Goal: Task Accomplishment & Management: Manage account settings

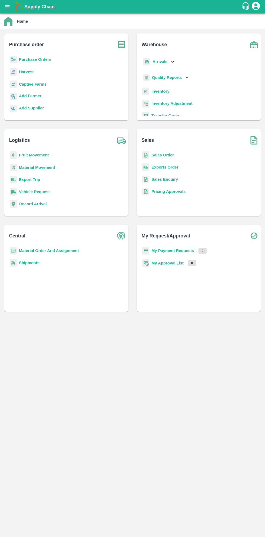
click at [10, 11] on button "open drawer" at bounding box center [7, 7] width 12 height 12
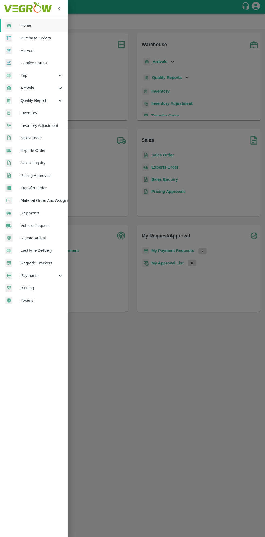
click at [58, 201] on span "Material Order And Assignment" at bounding box center [42, 200] width 43 height 6
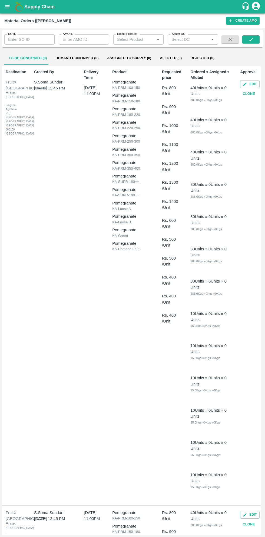
click at [33, 42] on input "SO ID" at bounding box center [29, 39] width 50 height 10
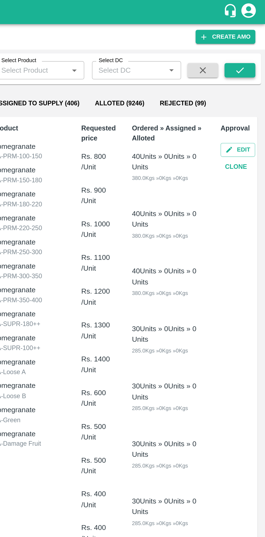
type input "606476"
click at [251, 39] on icon "submit" at bounding box center [250, 39] width 4 height 3
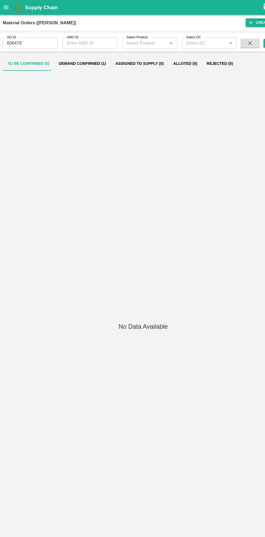
click at [73, 55] on button "Demand Confirmed (1)" at bounding box center [77, 58] width 52 height 13
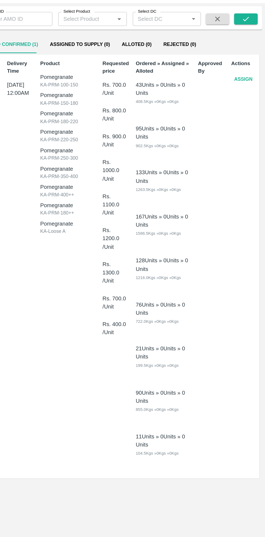
click at [249, 85] on button "Assign" at bounding box center [249, 83] width 18 height 9
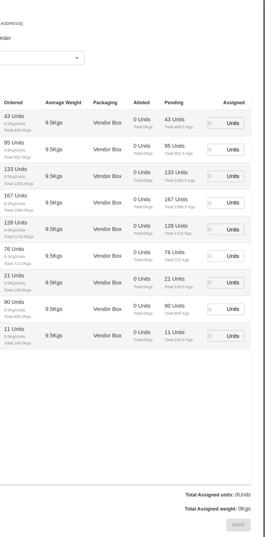
type input "05/10/2025 12:00 AM"
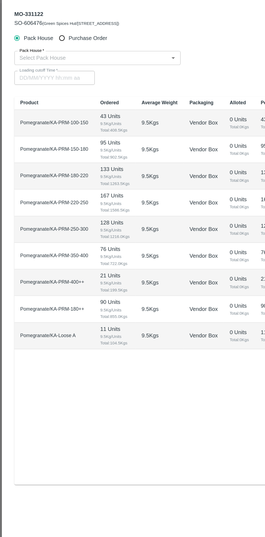
click at [48, 55] on input "Purchase Order" at bounding box center [45, 54] width 10 height 10
radio input "true"
click at [112, 67] on input "PO   *" at bounding box center [125, 68] width 227 height 7
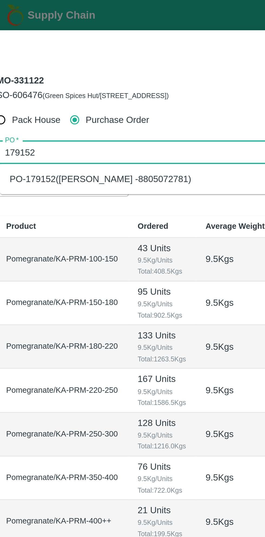
click at [97, 80] on div "PO-179152(Ningappa Kallappa Madabhavi -8805072781)" at bounding box center [56, 80] width 81 height 6
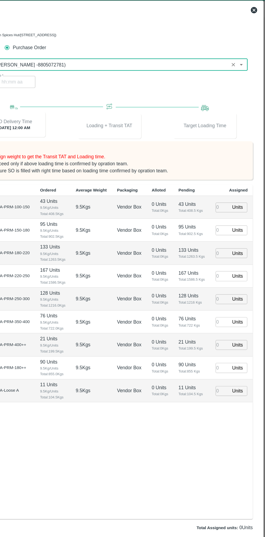
type input "PO-179152(Ningappa Kallappa Madabhavi -8805072781)"
click at [227, 193] on input "number" at bounding box center [228, 189] width 12 height 8
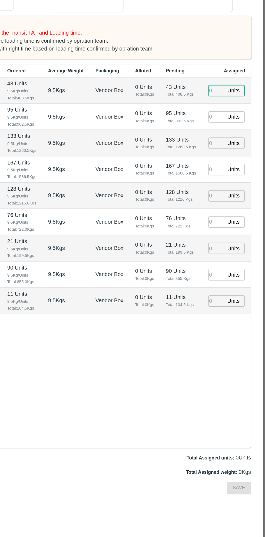
click at [232, 194] on input "number" at bounding box center [228, 189] width 12 height 8
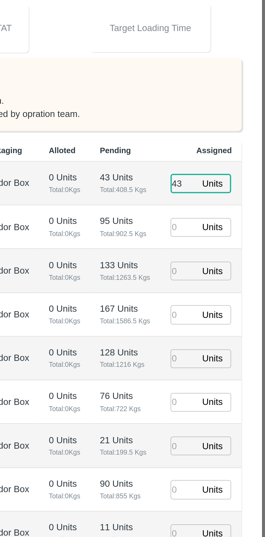
type input "43"
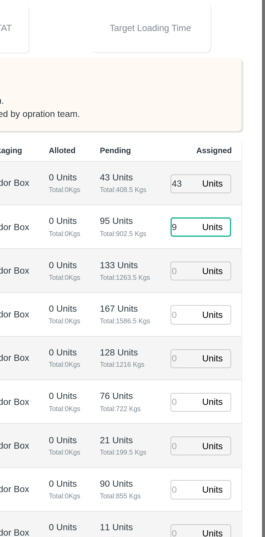
type input "95"
type input "03/10/2025 08:02 AM"
type input "95"
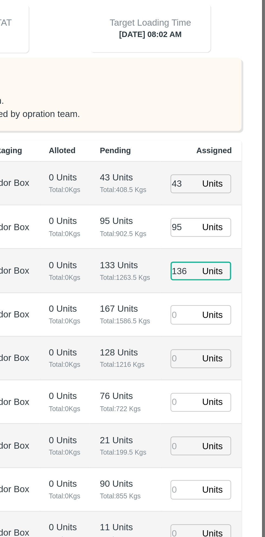
type input "136"
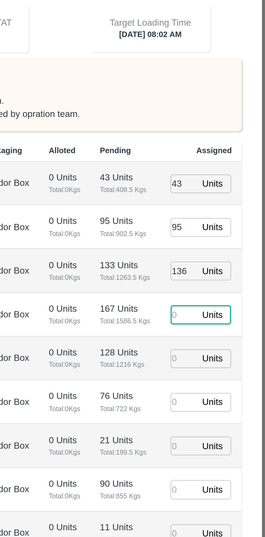
type input "03/10/2025 07:02 AM"
click at [231, 232] on input "136" at bounding box center [228, 228] width 12 height 8
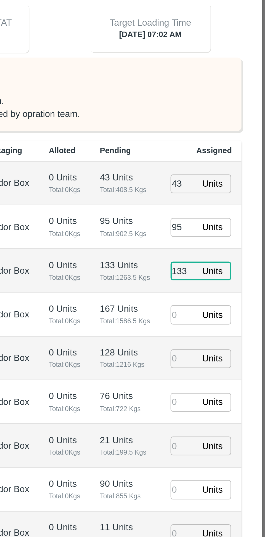
type input "133"
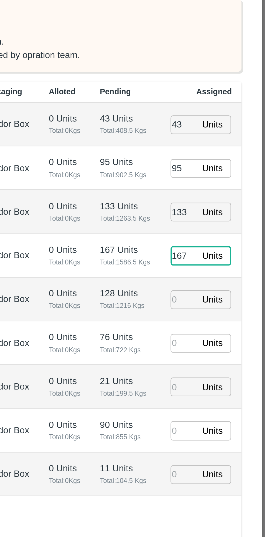
type input "167"
click at [230, 272] on input "number" at bounding box center [228, 267] width 12 height 8
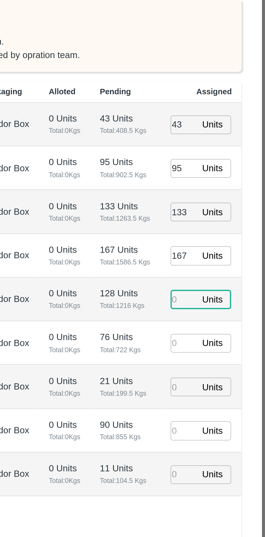
type input "03/10/2025 06:02 AM"
type input "128"
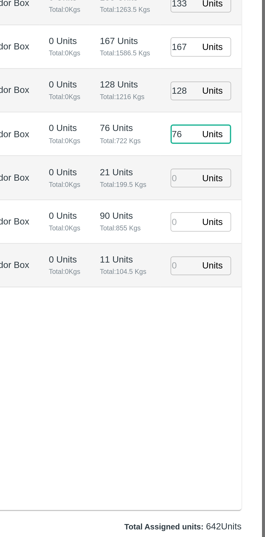
type input "76"
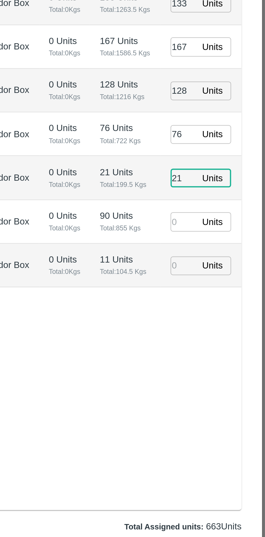
type input "21"
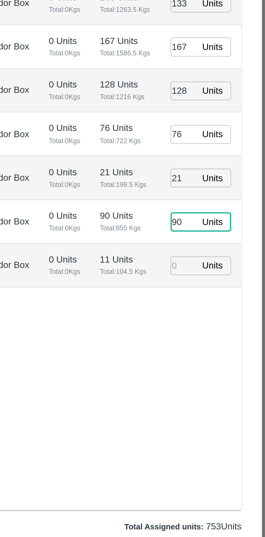
type input "90"
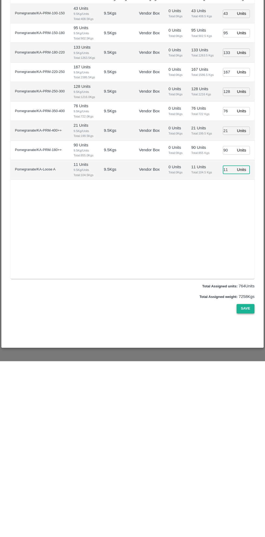
type input "11"
click at [249, 484] on button "Save" at bounding box center [245, 483] width 18 height 9
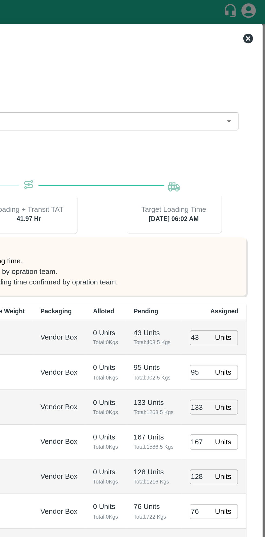
click at [255, 21] on icon at bounding box center [254, 21] width 5 height 5
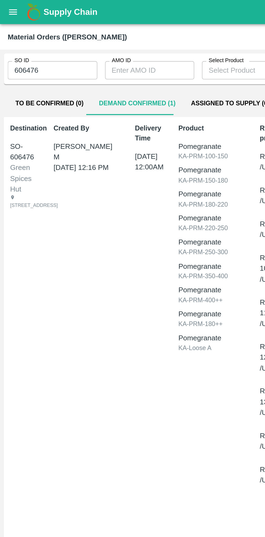
click at [34, 40] on input "606476" at bounding box center [29, 39] width 50 height 10
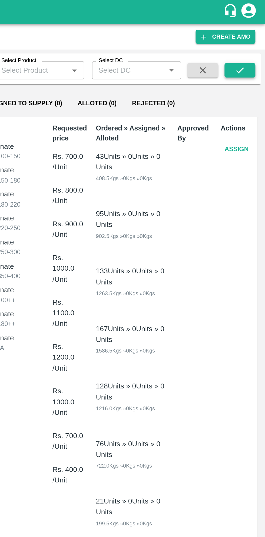
click at [252, 40] on icon "submit" at bounding box center [251, 39] width 6 height 6
click at [254, 38] on button "submit" at bounding box center [250, 39] width 17 height 8
click at [251, 81] on button "Assign" at bounding box center [249, 83] width 18 height 9
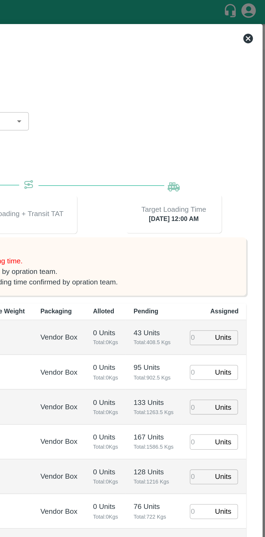
type input "07/10/2025 12:00 AM"
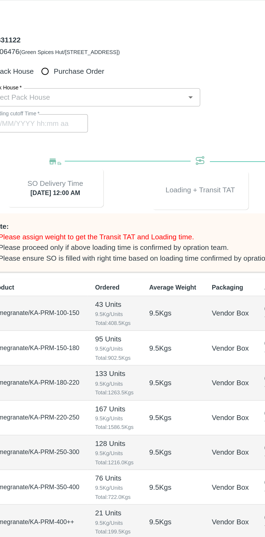
click at [48, 54] on input "Purchase Order" at bounding box center [45, 54] width 10 height 10
radio input "true"
click at [77, 69] on input "PO   *" at bounding box center [125, 68] width 227 height 7
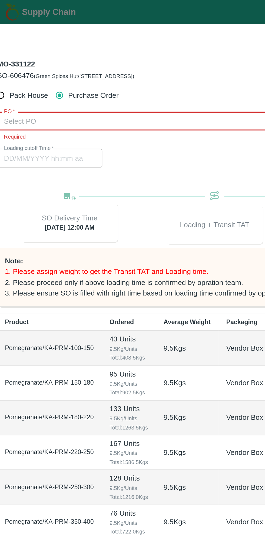
click at [79, 69] on input "PO   *" at bounding box center [125, 68] width 227 height 7
click at [93, 80] on div "PO-179152(Ningappa Kallappa Madabhavi -8805072781)" at bounding box center [56, 80] width 81 height 6
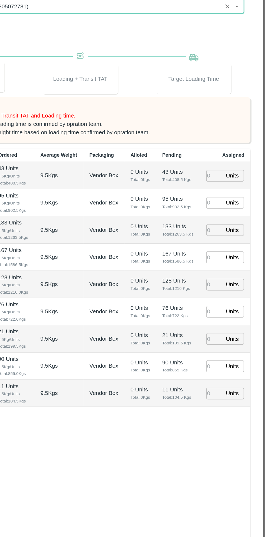
type input "PO-179152(Ningappa Kallappa Madabhavi -8805072781)"
click at [231, 194] on input "number" at bounding box center [228, 189] width 12 height 8
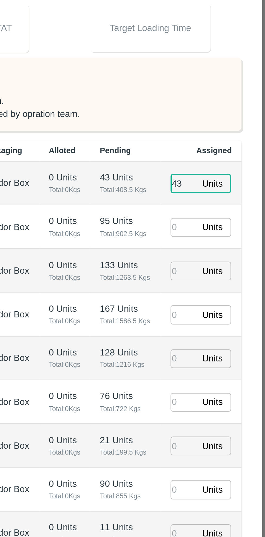
type input "43"
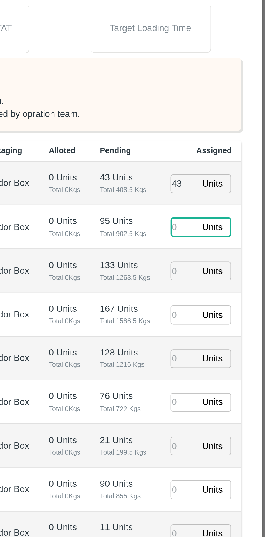
type input "05/10/2025 08:02 AM"
type input "95"
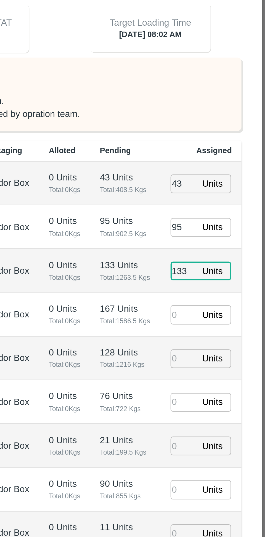
type input "133"
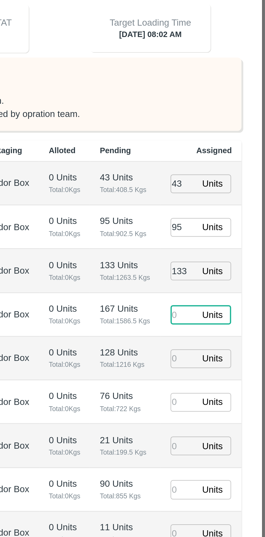
type input "1"
type input "05/10/2025 07:02 AM"
type input "167"
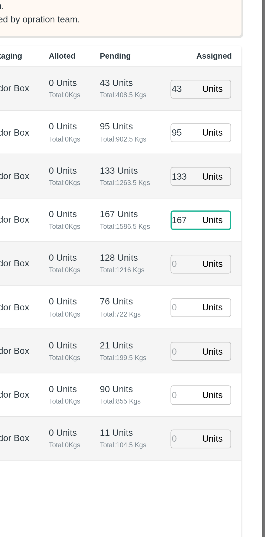
type input "05/10/2025 06:02 AM"
type input "167"
click at [231, 272] on input "number" at bounding box center [228, 267] width 12 height 8
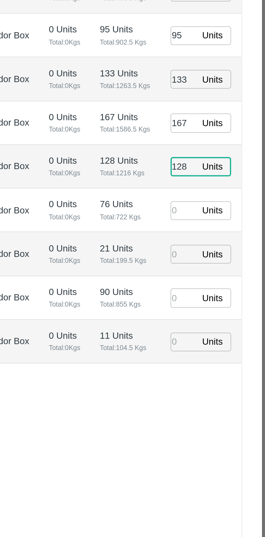
type input "128"
click at [231, 291] on input "number" at bounding box center [228, 287] width 12 height 8
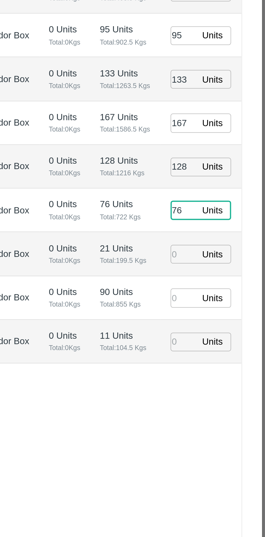
type input "76"
click at [229, 310] on input "number" at bounding box center [228, 306] width 12 height 8
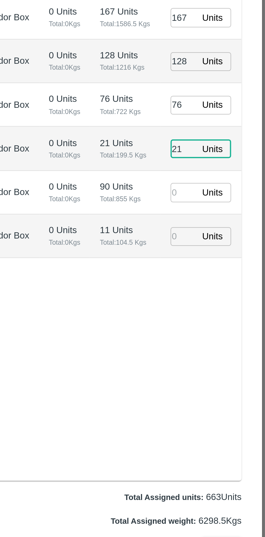
type input "21"
click at [230, 330] on input "number" at bounding box center [228, 326] width 12 height 8
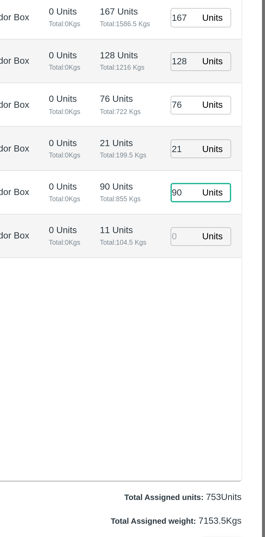
type input "90"
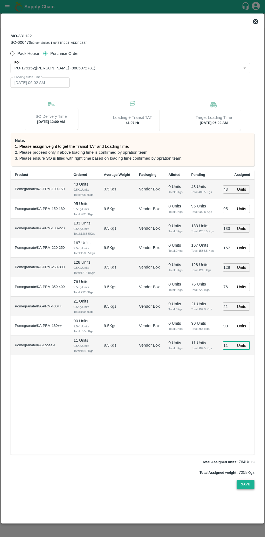
type input "11"
click at [244, 486] on button "Save" at bounding box center [245, 483] width 18 height 9
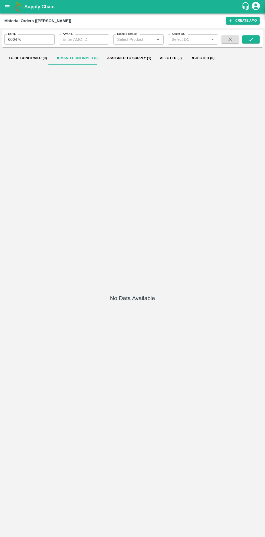
click at [10, 7] on icon "open drawer" at bounding box center [7, 7] width 6 height 6
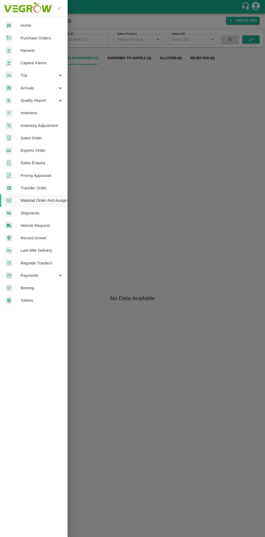
click at [44, 37] on span "Purchase Orders" at bounding box center [42, 38] width 43 height 6
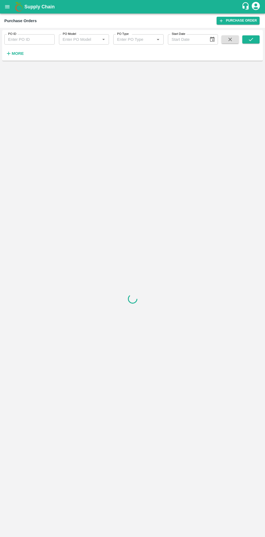
click at [21, 54] on strong "More" at bounding box center [18, 53] width 12 height 4
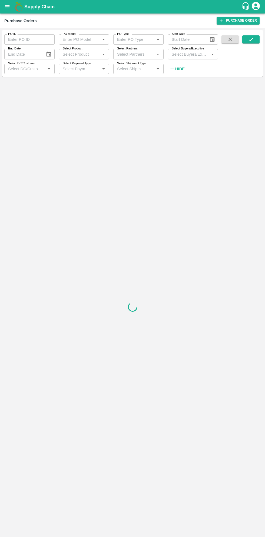
click at [185, 56] on input "Select Buyers/Executive" at bounding box center [188, 53] width 38 height 7
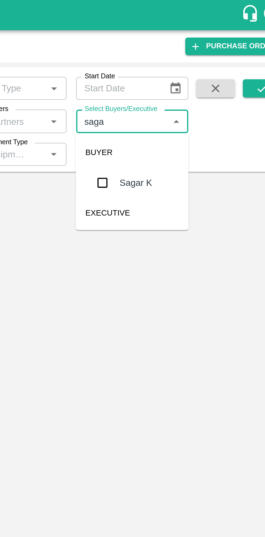
type input "sagar"
click at [177, 80] on input "checkbox" at bounding box center [179, 81] width 11 height 11
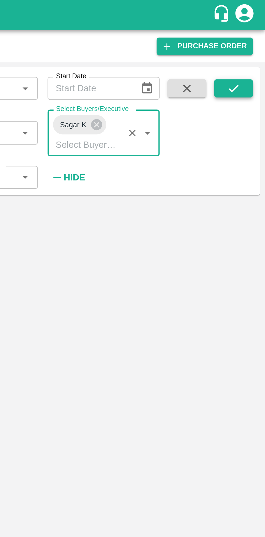
click at [247, 38] on button "submit" at bounding box center [250, 39] width 17 height 8
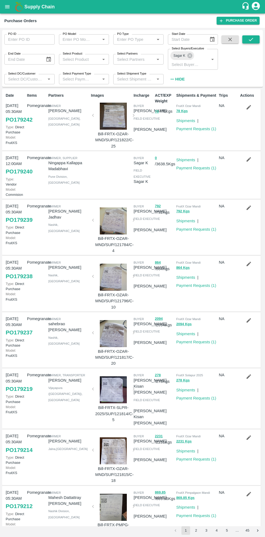
click at [251, 38] on icon "submit" at bounding box center [251, 39] width 6 height 6
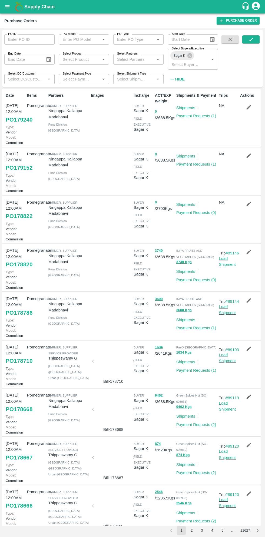
click at [186, 158] on link "Shipments" at bounding box center [185, 156] width 19 height 4
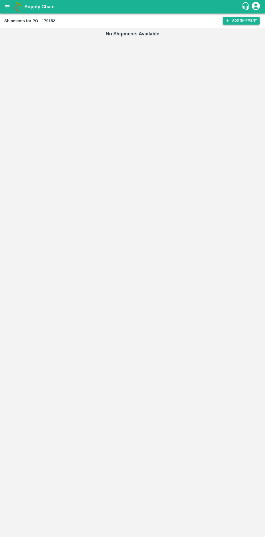
click at [233, 23] on link "Add Shipment" at bounding box center [240, 21] width 37 height 8
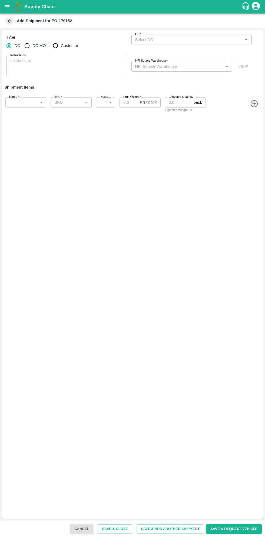
click at [58, 44] on input "Customer" at bounding box center [55, 45] width 11 height 11
radio input "true"
click at [191, 39] on input "Customer (Material Orders)   *" at bounding box center [187, 39] width 108 height 7
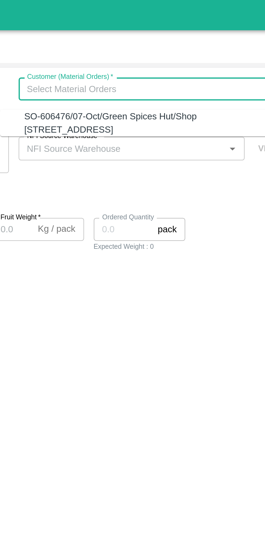
click at [198, 58] on div "SO-606476/07-Oct/Green Spices Hut/Shop no 74, MADURAI MATTUTHAVANI FRUIT MARKET…" at bounding box center [189, 55] width 110 height 12
type input "SO-606476/07-Oct/Green Spices Hut/Shop no 74, MADURAI MATTUTHAVANI FRUIT MARKET…"
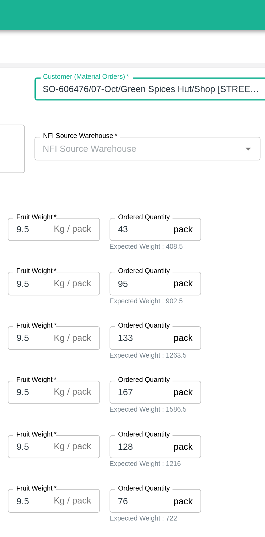
click at [188, 67] on input "NFI Source Warehouse   *" at bounding box center [177, 66] width 89 height 7
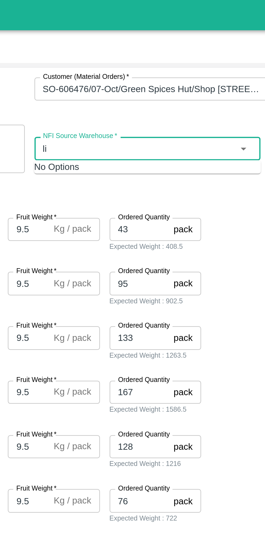
type input "l"
click at [199, 77] on div "No Options" at bounding box center [181, 75] width 101 height 6
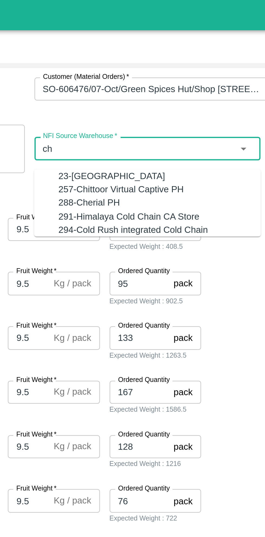
type input "c"
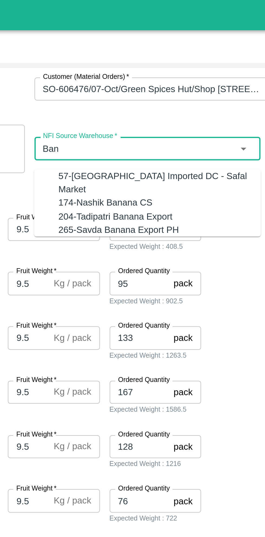
click at [197, 63] on input "NFI Source Warehouse   *" at bounding box center [177, 66] width 89 height 7
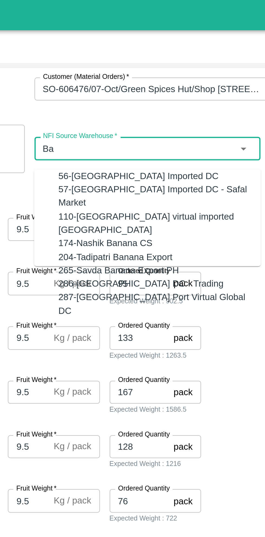
type input "B"
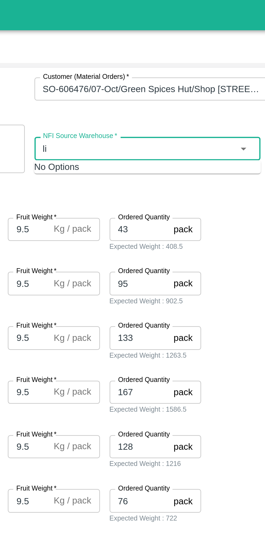
type input "l"
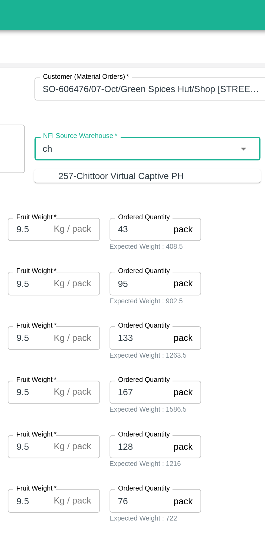
type input "c"
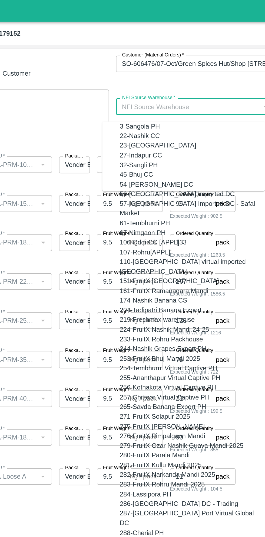
click at [173, 64] on input "NFI Source Warehouse   *" at bounding box center [177, 66] width 89 height 7
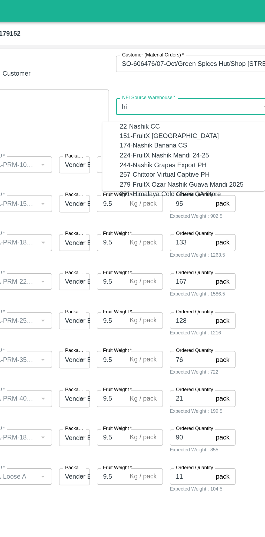
type input "h"
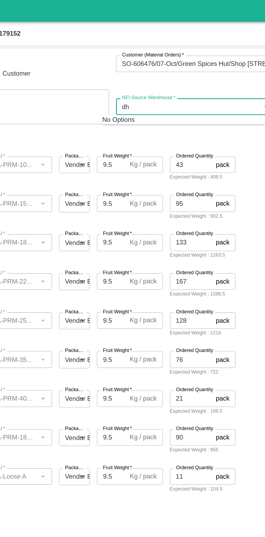
type input "d"
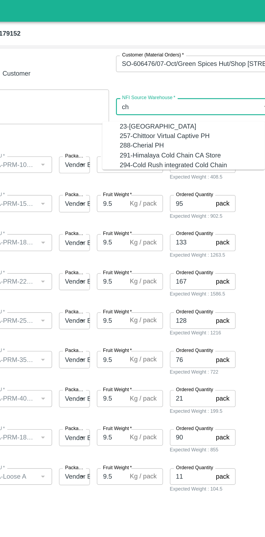
type input "c"
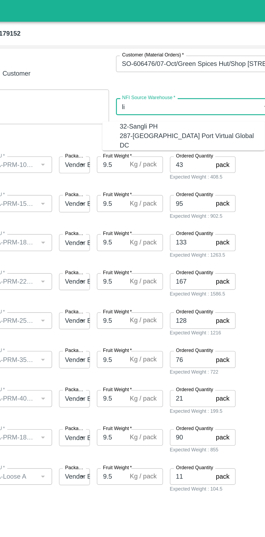
type input "l"
type input "c"
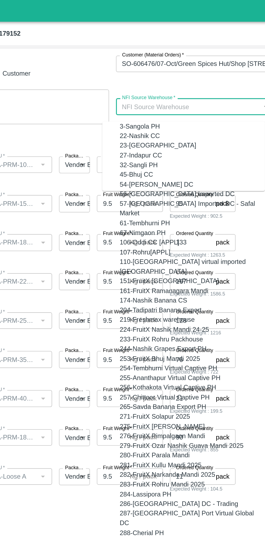
click at [152, 80] on div "3-Sangola PH" at bounding box center [179, 79] width 90 height 6
type input "3-Sangola PH"
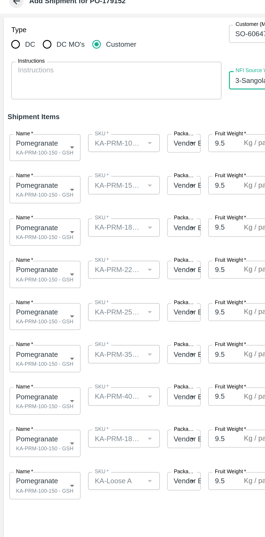
click at [38, 105] on body "Supply Chain Add Shipment for PO-179152 Type DC DC MO's Customer Customer (Mate…" at bounding box center [132, 268] width 265 height 537
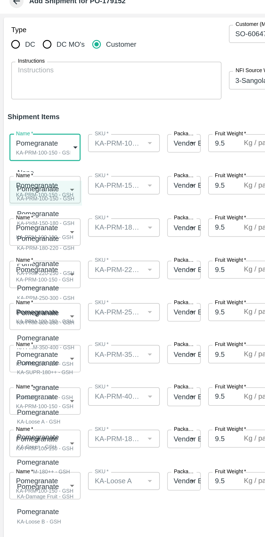
click at [34, 131] on div "Pomegranate" at bounding box center [26, 129] width 33 height 6
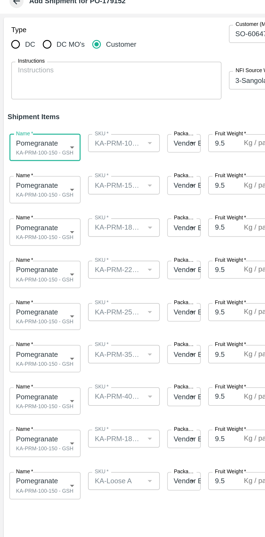
click at [35, 130] on body "Supply Chain Add Shipment for PO-179152 Type DC DC MO's Customer Customer (Mate…" at bounding box center [132, 268] width 265 height 537
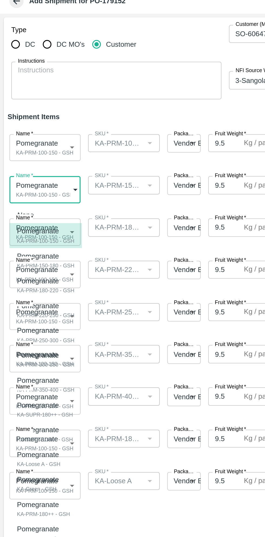
click at [33, 170] on p "Pomegranate" at bounding box center [25, 167] width 30 height 6
type input "2089251"
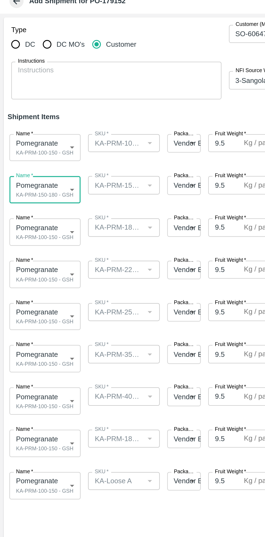
click at [31, 154] on body "Supply Chain Add Shipment for PO-179152 Type DC DC MO's Customer Customer (Mate…" at bounding box center [132, 268] width 265 height 537
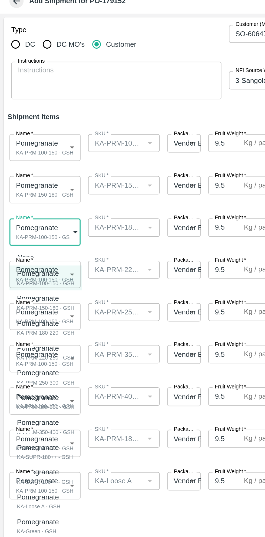
click at [34, 209] on div "KA-PRM-180-220 - GSH" at bounding box center [26, 211] width 33 height 5
type input "2089252"
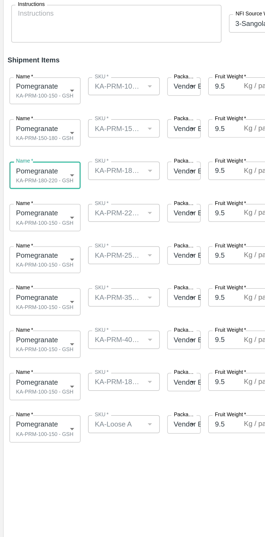
click at [36, 177] on body "Supply Chain Add Shipment for PO-179152 Type DC DC MO's Customer Customer (Mate…" at bounding box center [132, 268] width 265 height 537
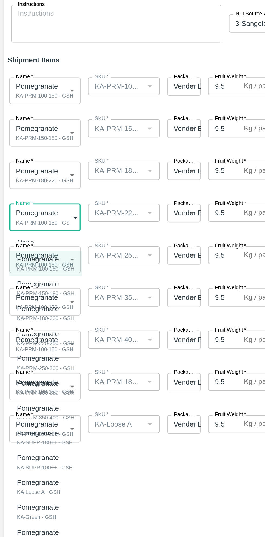
click at [34, 250] on div "KA-PRM-220-250 - GSH" at bounding box center [26, 249] width 33 height 5
type input "2089253"
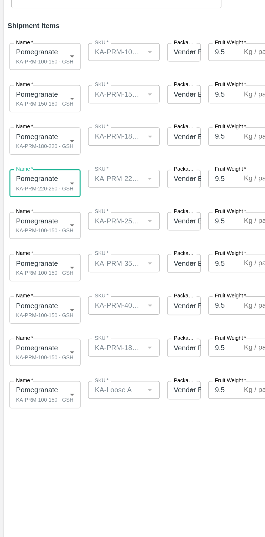
click at [29, 201] on body "Supply Chain Add Shipment for PO-179152 Type DC DC MO's Customer Customer (Mate…" at bounding box center [132, 268] width 265 height 537
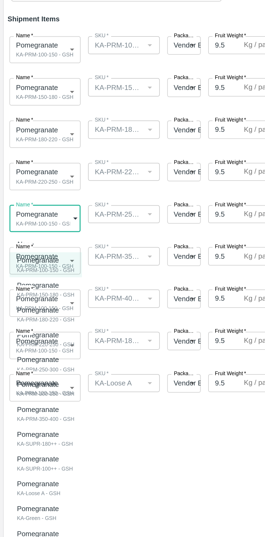
click at [35, 289] on div "KA-PRM-250-300 - GSH" at bounding box center [26, 288] width 33 height 5
type input "2089254"
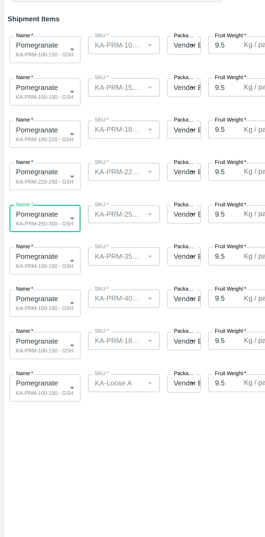
click at [39, 225] on body "Supply Chain Add Shipment for PO-179152 Type DC DC MO's Customer Customer (Mate…" at bounding box center [132, 268] width 265 height 537
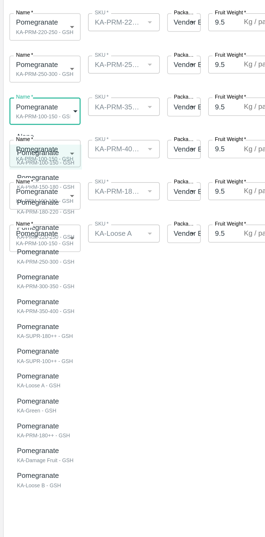
click at [35, 338] on div "KA-PRM-350-400 - GSH" at bounding box center [26, 340] width 33 height 5
type input "2089256"
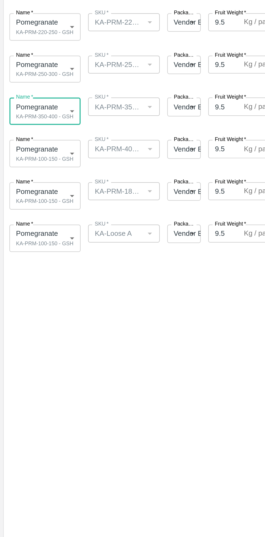
click at [37, 252] on body "Supply Chain Add Shipment for PO-179152 Type DC DC MO's Customer Customer (Mate…" at bounding box center [132, 268] width 265 height 537
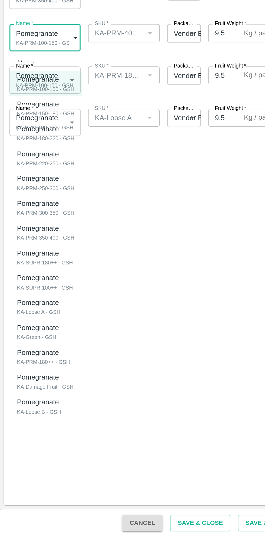
click at [44, 361] on li "Pomegranate KA-PRM-350-400 - GSH" at bounding box center [26, 362] width 42 height 14
type input "2089256"
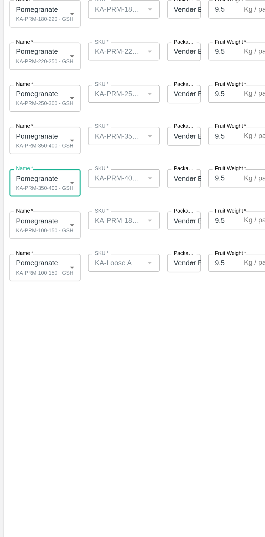
click at [36, 224] on body "Supply Chain Add Shipment for PO-179152 Type DC DC MO's Customer Customer (Mate…" at bounding box center [132, 268] width 265 height 537
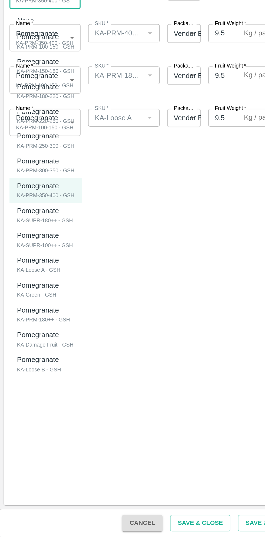
click at [38, 322] on div "Pomegranate KA-PRM-300-350 - GSH" at bounding box center [26, 323] width 33 height 11
type input "2089255"
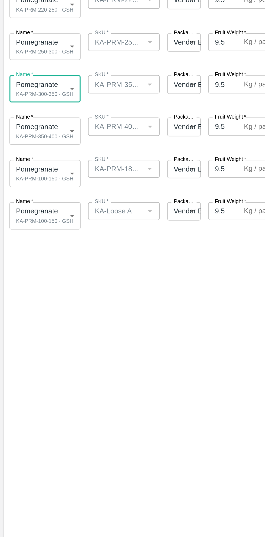
click at [39, 248] on body "Supply Chain Add Shipment for PO-179152 Type DC DC MO's Customer Customer (Mate…" at bounding box center [132, 268] width 265 height 537
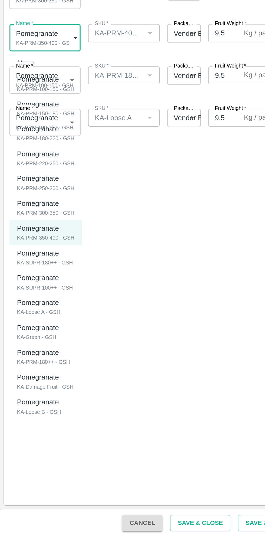
click at [42, 361] on li "Pomegranate KA-PRM-350-400 - GSH" at bounding box center [26, 362] width 42 height 14
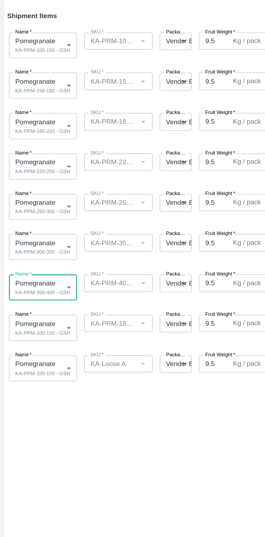
click at [33, 276] on body "Supply Chain Add Shipment for PO-179152 Type DC DC MO's Customer Customer (Mate…" at bounding box center [132, 268] width 265 height 537
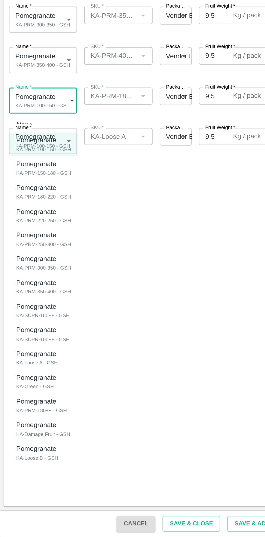
click at [30, 401] on p "Pomegranate" at bounding box center [24, 398] width 29 height 6
type input "2089257"
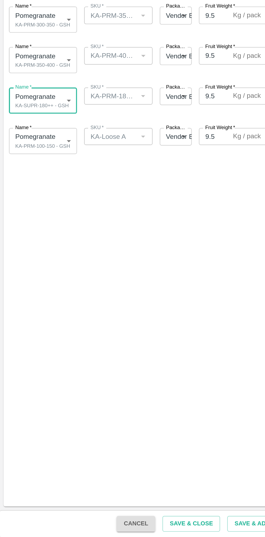
click at [34, 296] on body "Supply Chain Add Shipment for PO-179152 Type DC DC MO's Customer Customer (Mate…" at bounding box center [132, 268] width 265 height 537
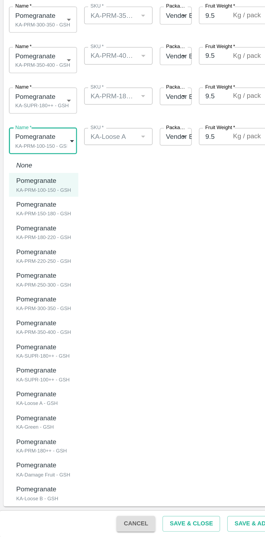
click at [33, 451] on p "Pomegranate" at bounding box center [22, 451] width 24 height 6
type input "2089259"
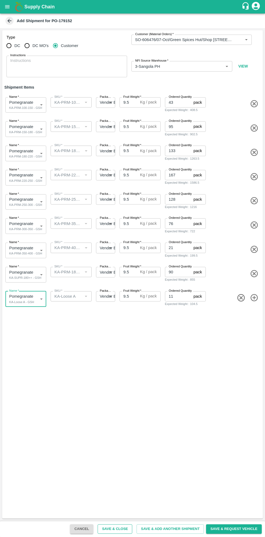
click at [124, 526] on button "Save & Close" at bounding box center [114, 528] width 35 height 9
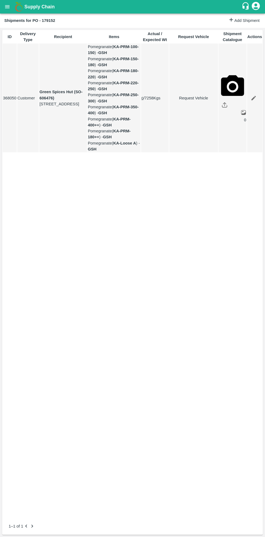
click at [10, 7] on icon "open drawer" at bounding box center [7, 7] width 6 height 6
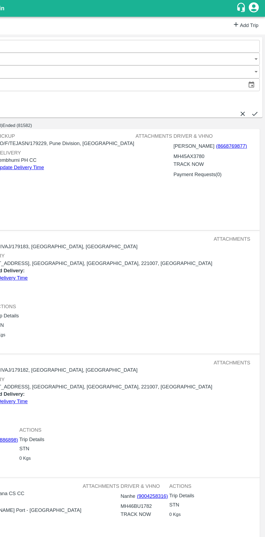
click at [249, 20] on link "Add Trip" at bounding box center [248, 21] width 21 height 8
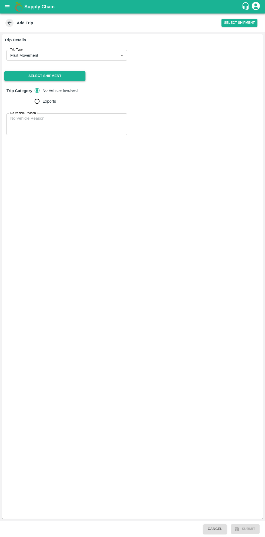
click at [68, 79] on button "Select Shipment" at bounding box center [44, 75] width 81 height 9
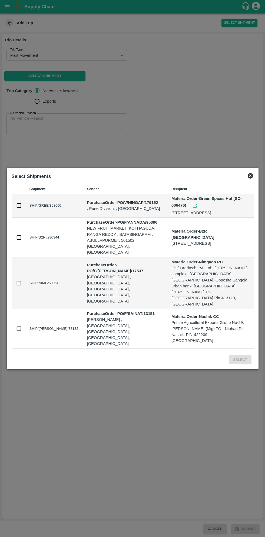
click at [20, 208] on input "checkbox" at bounding box center [19, 205] width 6 height 6
checkbox input "true"
click at [237, 355] on button "Select" at bounding box center [239, 359] width 22 height 9
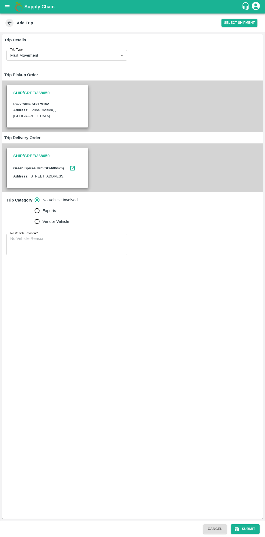
click at [39, 227] on input "Vendor Vehicle" at bounding box center [37, 221] width 11 height 11
radio input "true"
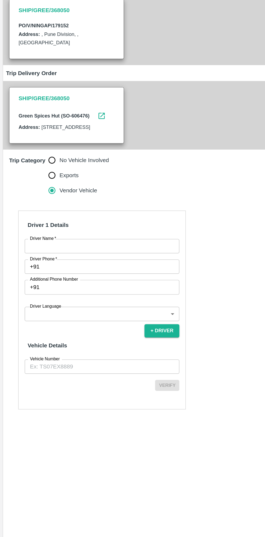
click at [71, 266] on input "Driver Name   *" at bounding box center [73, 261] width 110 height 10
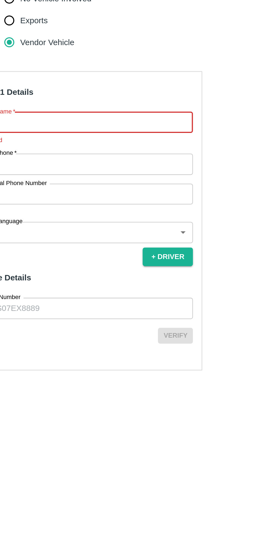
click at [82, 266] on input "Driver Name   *" at bounding box center [73, 261] width 110 height 10
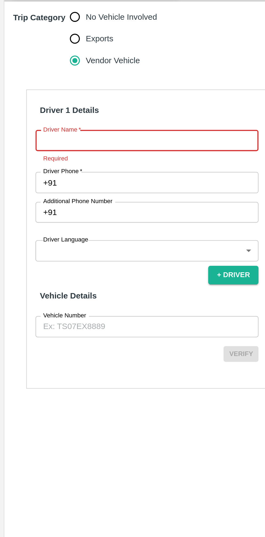
type input "Kumar"
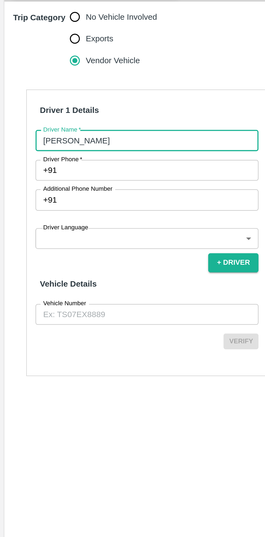
click at [75, 281] on input "Driver Phone   *" at bounding box center [78, 275] width 97 height 10
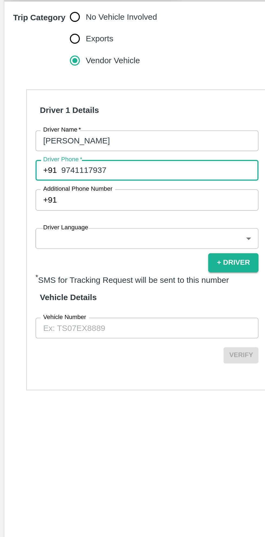
type input "9741117937"
click at [78, 316] on body "Supply Chain Add Trip Select Shipment Trip Details Trip Type Fruit Movement 1 T…" at bounding box center [132, 268] width 265 height 537
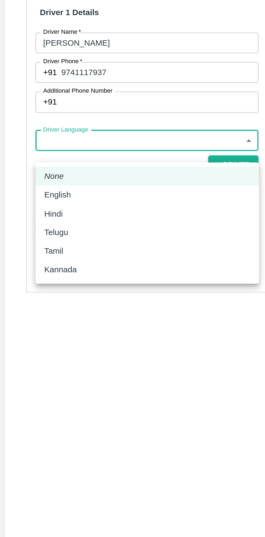
click at [36, 378] on ul "None English Hindi Telugu Tamil Kannada" at bounding box center [73, 350] width 110 height 60
click at [34, 374] on p "Kannada" at bounding box center [30, 373] width 16 height 6
type input "ka"
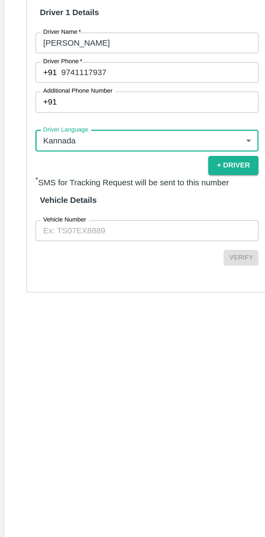
click at [66, 358] on input "Vehicle Number" at bounding box center [73, 354] width 110 height 10
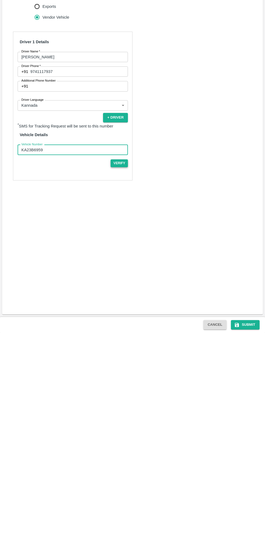
type input "KA23B6959"
click at [124, 371] on button "Verify" at bounding box center [118, 367] width 17 height 8
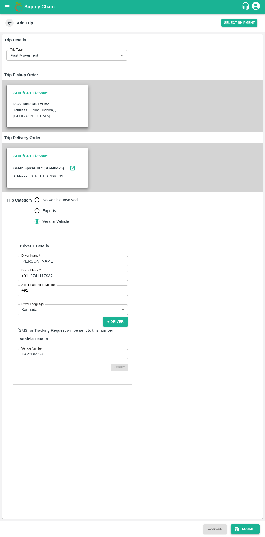
click at [248, 525] on button "Submit" at bounding box center [245, 528] width 29 height 9
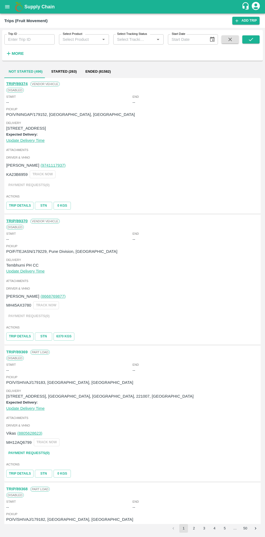
click at [29, 9] on b "Supply Chain" at bounding box center [39, 6] width 30 height 5
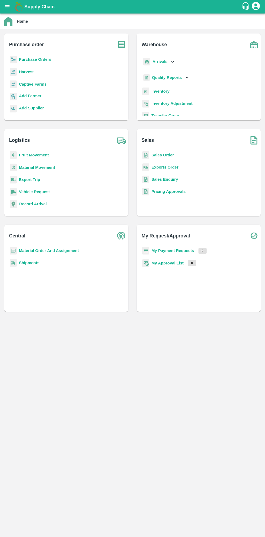
click at [25, 7] on b "Supply Chain" at bounding box center [39, 6] width 30 height 5
click at [11, 7] on button "open drawer" at bounding box center [7, 7] width 12 height 12
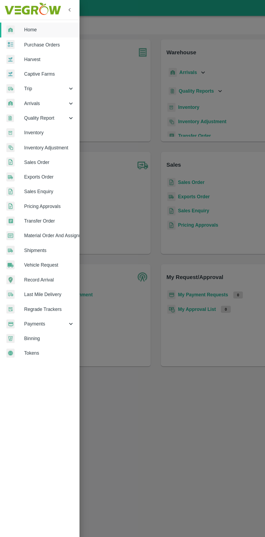
click at [45, 36] on span "Purchase Orders" at bounding box center [42, 38] width 43 height 6
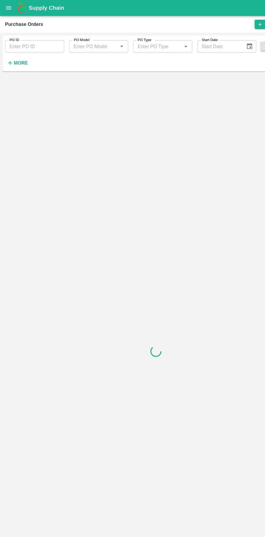
click at [18, 53] on strong "More" at bounding box center [18, 53] width 12 height 4
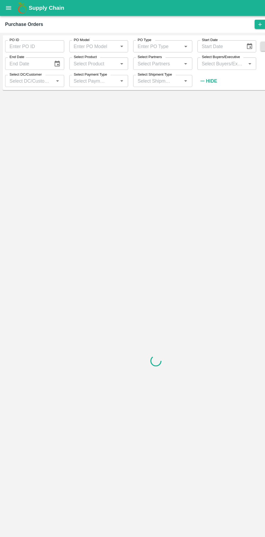
click at [192, 52] on input "Select Buyers/Executive" at bounding box center [188, 53] width 38 height 7
type input "sagar"
click at [180, 86] on input "checkbox" at bounding box center [179, 81] width 11 height 11
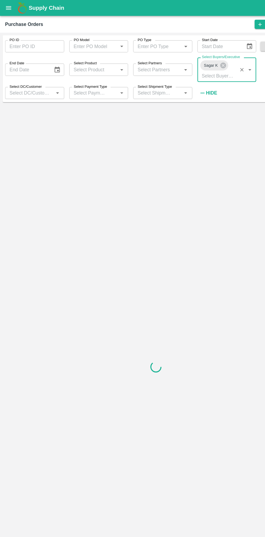
click at [254, 40] on button "submit" at bounding box center [250, 39] width 17 height 8
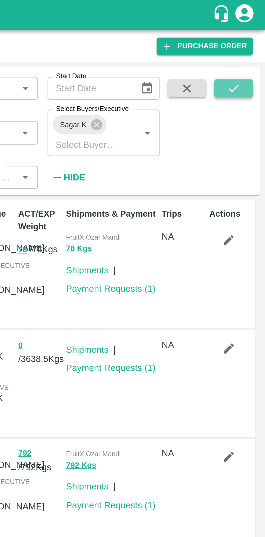
click at [251, 41] on icon "submit" at bounding box center [251, 39] width 6 height 6
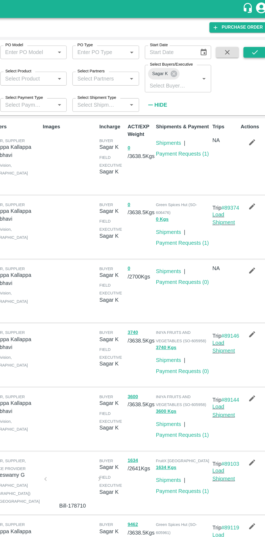
scroll to position [1, 0]
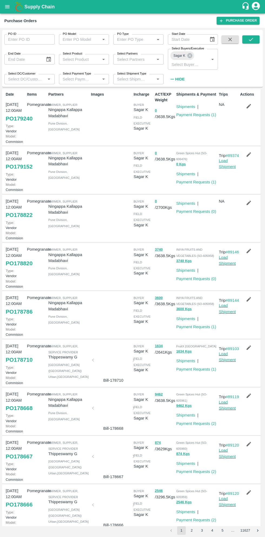
click at [228, 169] on link "Load Shipment" at bounding box center [226, 163] width 17 height 10
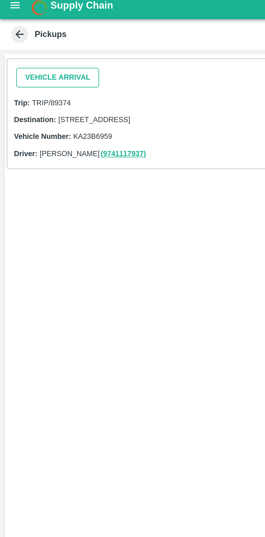
click at [35, 43] on button "Vehicle Arrival" at bounding box center [28, 41] width 40 height 9
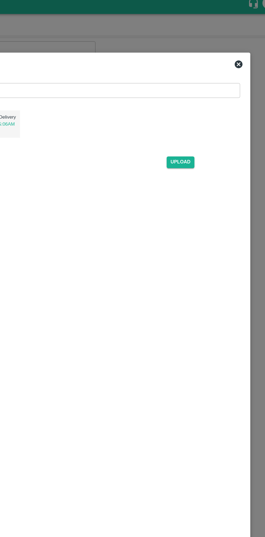
scroll to position [1, 0]
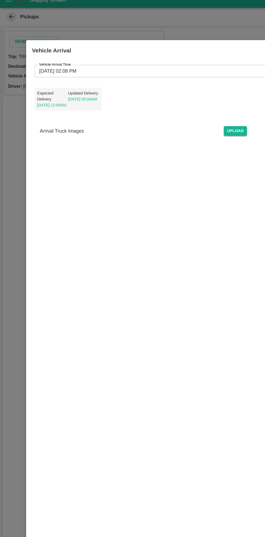
click at [152, 66] on input "[DATE] 02:08 PM" at bounding box center [131, 66] width 204 height 10
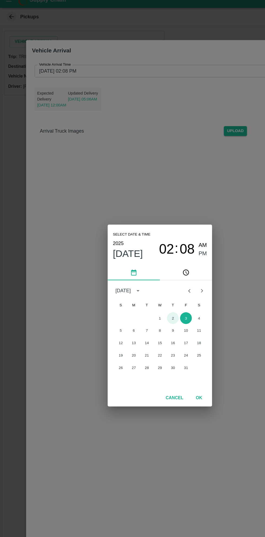
click at [143, 270] on button "2" at bounding box center [143, 271] width 10 height 10
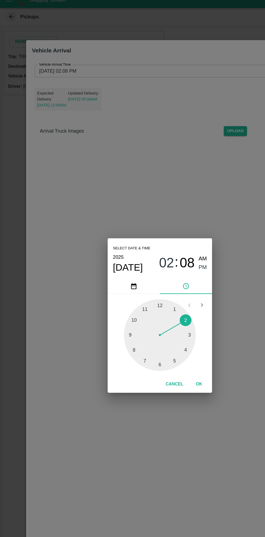
click at [110, 270] on div at bounding box center [132, 284] width 59 height 59
click at [168, 221] on span "AM" at bounding box center [167, 221] width 7 height 7
type input "[DATE] 10:08 AM"
click at [170, 323] on button "OK" at bounding box center [164, 325] width 17 height 9
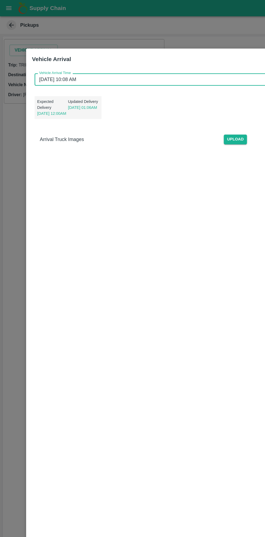
scroll to position [2, 0]
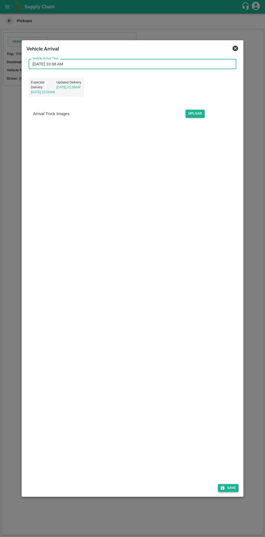
click at [232, 488] on button "Save" at bounding box center [228, 488] width 21 height 8
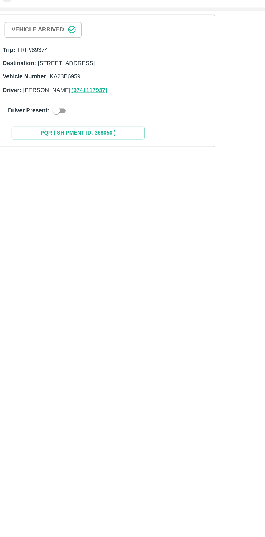
click at [38, 94] on input "checkbox" at bounding box center [39, 91] width 19 height 6
checkbox input "true"
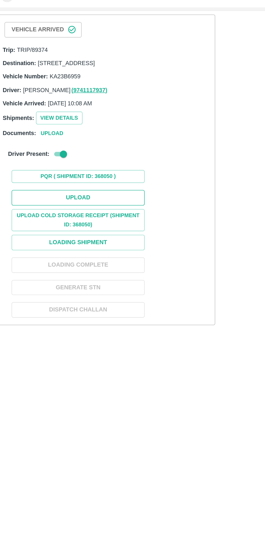
click at [69, 149] on button "Upload" at bounding box center [52, 143] width 81 height 9
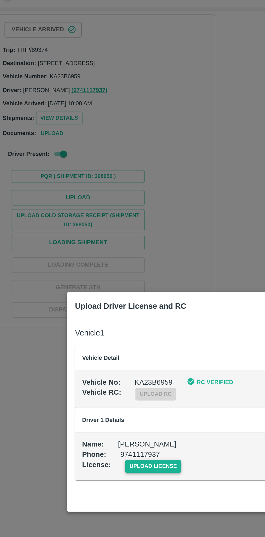
click at [97, 310] on span "upload license" at bounding box center [98, 308] width 34 height 8
click at [0, 0] on input "upload license" at bounding box center [0, 0] width 0 height 0
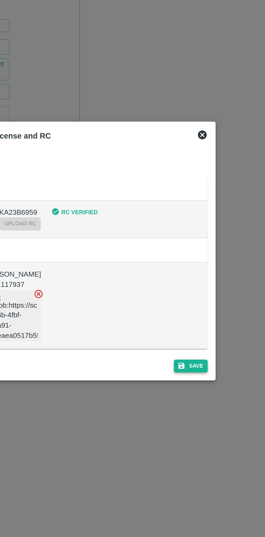
click at [205, 337] on button "Save" at bounding box center [203, 338] width 21 height 8
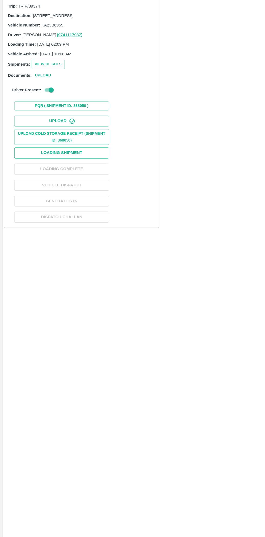
click at [69, 184] on button "Loading Shipment" at bounding box center [52, 179] width 81 height 9
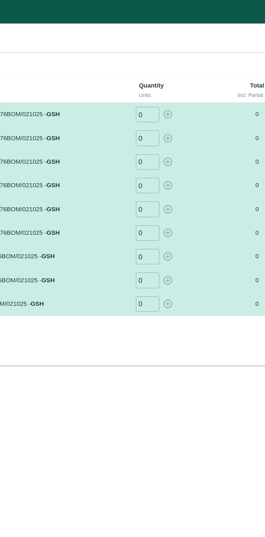
click at [158, 66] on input "0" at bounding box center [157, 65] width 13 height 9
type input "43"
type input "95"
type input "133"
click at [170, 67] on icon "button" at bounding box center [169, 66] width 6 height 6
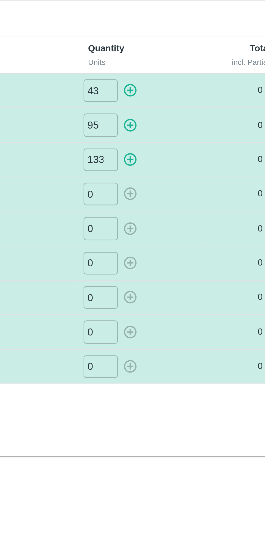
click at [170, 66] on icon "button" at bounding box center [169, 66] width 6 height 6
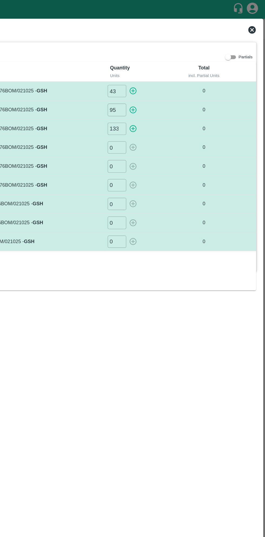
scroll to position [0, 0]
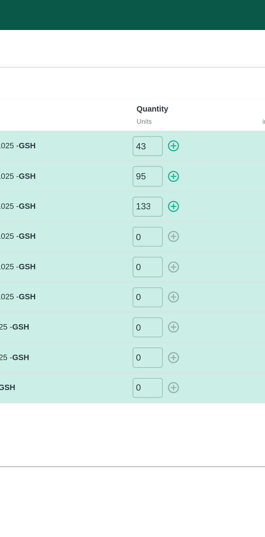
click at [169, 79] on icon "button" at bounding box center [169, 79] width 5 height 5
type input "0"
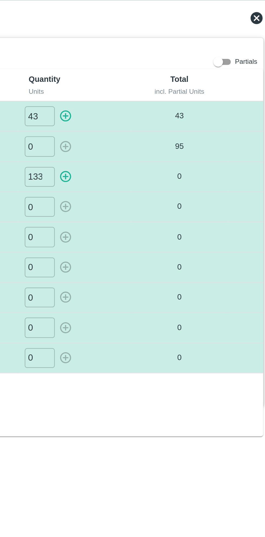
click at [168, 95] on icon "button" at bounding box center [169, 92] width 5 height 5
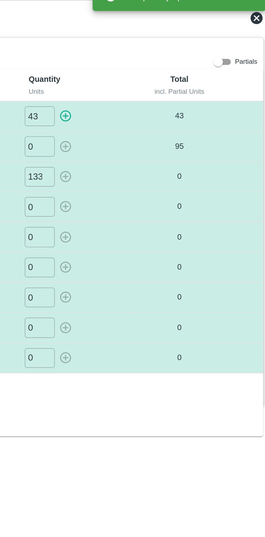
type input "0"
click at [170, 66] on icon "button" at bounding box center [169, 66] width 6 height 6
type input "0"
click at [161, 66] on input "0" at bounding box center [157, 65] width 13 height 9
type input "95"
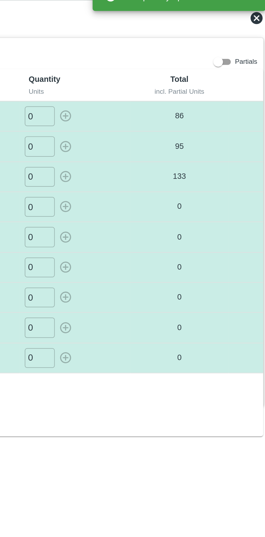
type input "133"
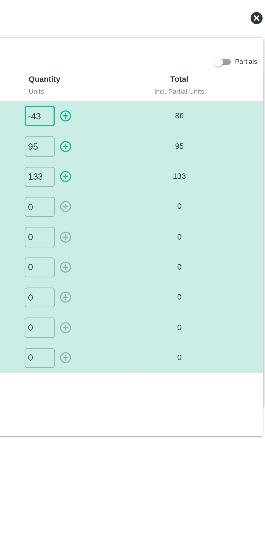
click at [169, 68] on icon "button" at bounding box center [169, 66] width 6 height 6
type input "0"
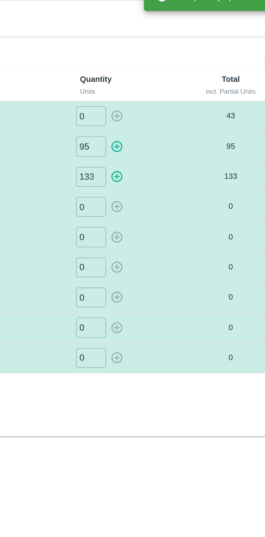
click at [156, 78] on input "95" at bounding box center [157, 79] width 13 height 9
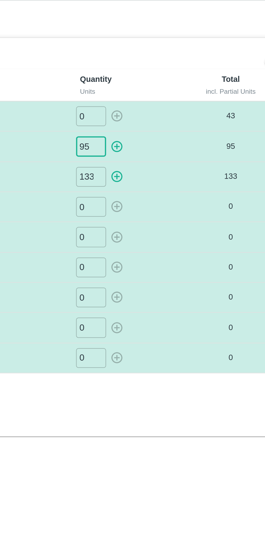
click at [160, 78] on input "95" at bounding box center [157, 79] width 13 height 9
type input "9"
click at [161, 92] on input "133" at bounding box center [157, 93] width 13 height 9
type input "1"
click at [194, 119] on div "0 ​" at bounding box center [174, 120] width 46 height 9
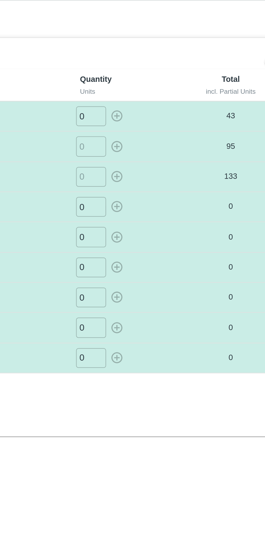
click at [160, 105] on input "0" at bounding box center [157, 106] width 13 height 9
type input "167"
type input "0128"
click at [172, 105] on icon "button" at bounding box center [169, 106] width 6 height 6
type input "0"
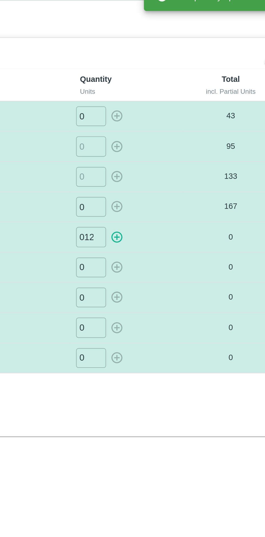
click at [170, 120] on icon "button" at bounding box center [169, 120] width 6 height 6
click at [160, 135] on input "0" at bounding box center [157, 133] width 13 height 9
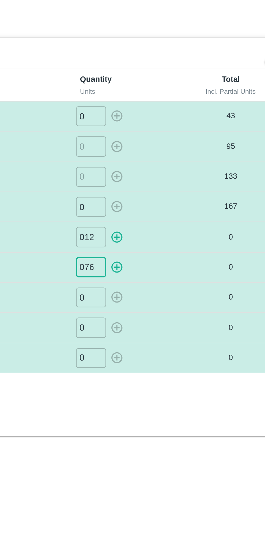
type input "076"
type input "021"
click at [169, 121] on icon "button" at bounding box center [169, 120] width 6 height 6
click at [170, 133] on icon "button" at bounding box center [169, 134] width 6 height 6
type input "0"
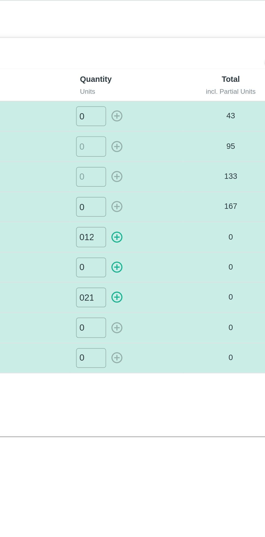
type input "0"
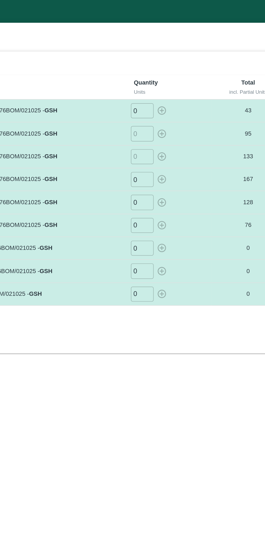
click at [157, 144] on input "0" at bounding box center [157, 147] width 13 height 9
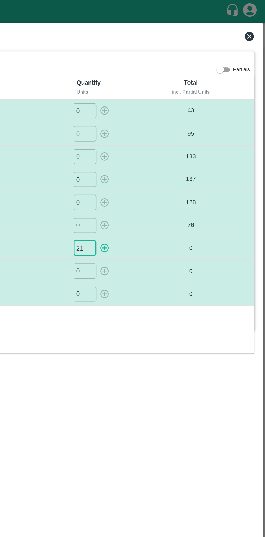
click at [173, 147] on button "button" at bounding box center [169, 147] width 9 height 9
type input "0"
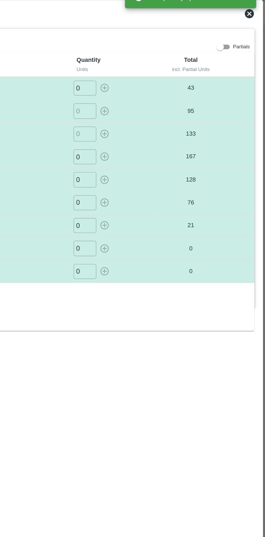
click at [157, 159] on input "0" at bounding box center [157, 160] width 13 height 9
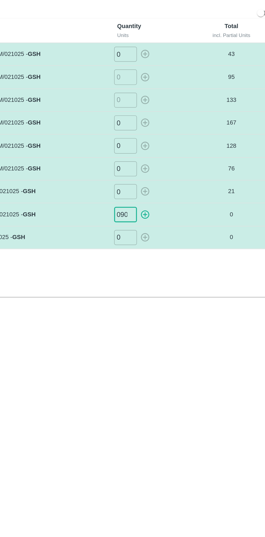
type input "090"
click at [158, 172] on input "0" at bounding box center [157, 174] width 13 height 9
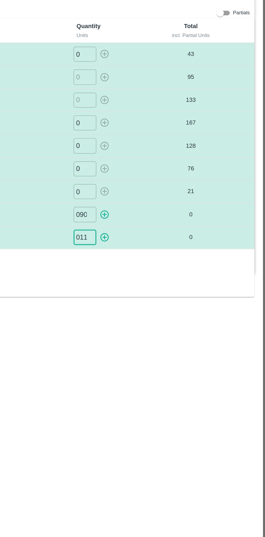
type input "011"
click at [171, 161] on icon "button" at bounding box center [169, 161] width 6 height 6
type input "0"
click at [170, 173] on icon "button" at bounding box center [169, 174] width 6 height 6
type input "0"
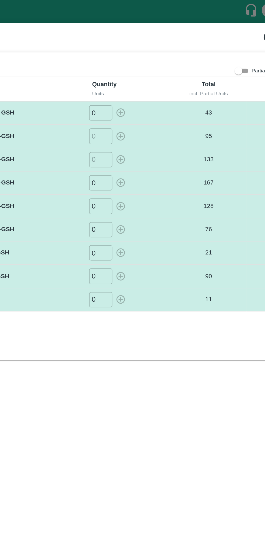
click at [198, 207] on div "Lots Label Quantity Units Total incl. Partial Units POMO/KA-PRM-100-150/F-MH-Ni…" at bounding box center [132, 127] width 252 height 165
click at [194, 99] on td "​" at bounding box center [173, 92] width 50 height 13
click at [157, 81] on input "number" at bounding box center [157, 79] width 13 height 9
click at [159, 79] on input "number" at bounding box center [157, 79] width 13 height 9
click at [170, 78] on icon "button" at bounding box center [169, 79] width 6 height 6
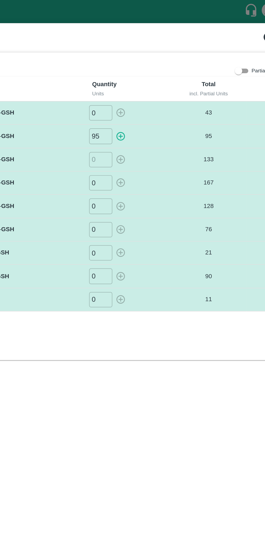
type input "0"
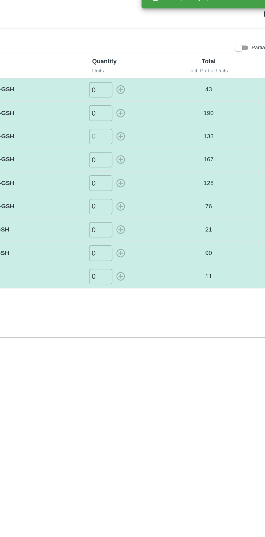
click at [161, 81] on input "0" at bounding box center [157, 79] width 13 height 9
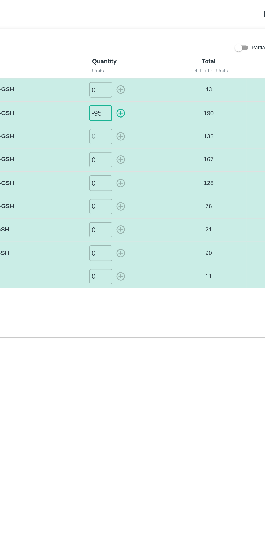
click at [171, 81] on icon "button" at bounding box center [169, 79] width 5 height 5
type input "0"
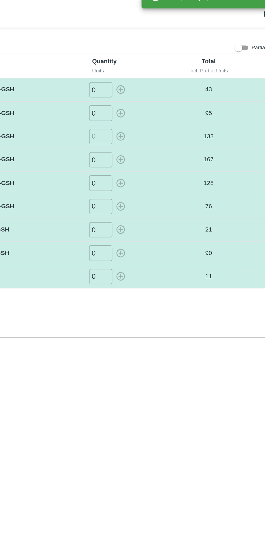
click at [157, 93] on input "number" at bounding box center [157, 93] width 13 height 9
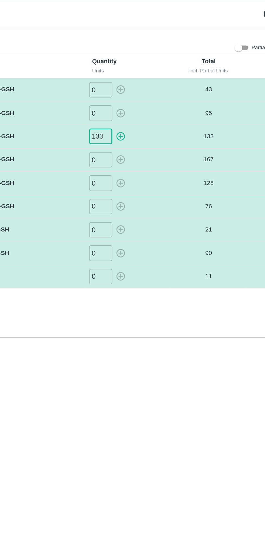
click at [170, 94] on icon "button" at bounding box center [169, 93] width 6 height 6
type input "0"
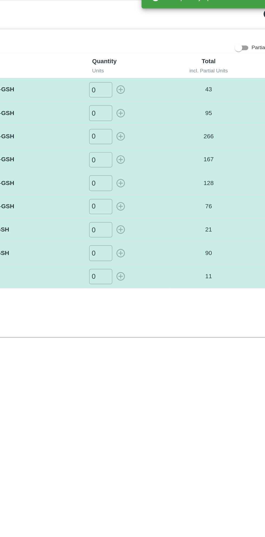
click at [157, 93] on input "0" at bounding box center [157, 93] width 13 height 9
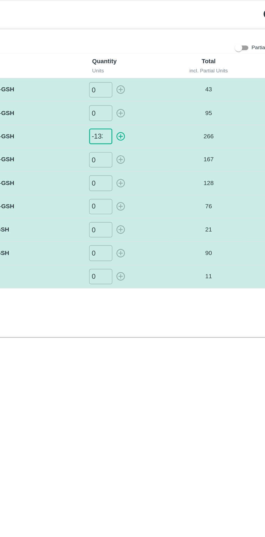
click at [170, 93] on icon "button" at bounding box center [169, 93] width 6 height 6
type input "0"
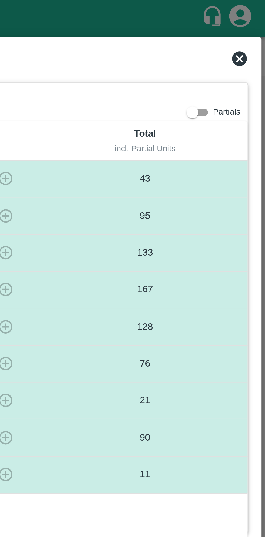
click at [255, 22] on icon at bounding box center [255, 21] width 6 height 6
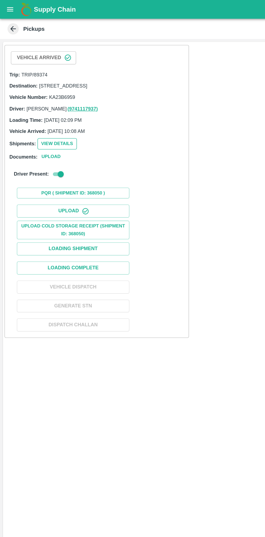
click at [44, 107] on button "View Details" at bounding box center [41, 104] width 28 height 8
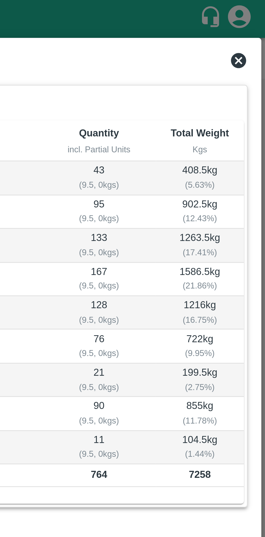
click at [256, 21] on icon at bounding box center [254, 21] width 5 height 5
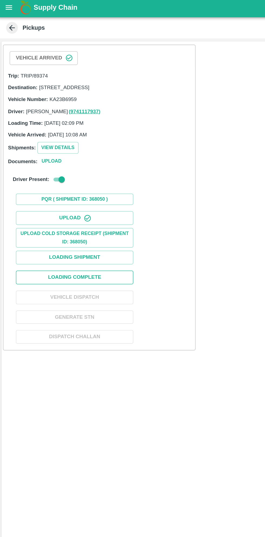
click at [71, 195] on button "Loading Complete" at bounding box center [52, 192] width 81 height 9
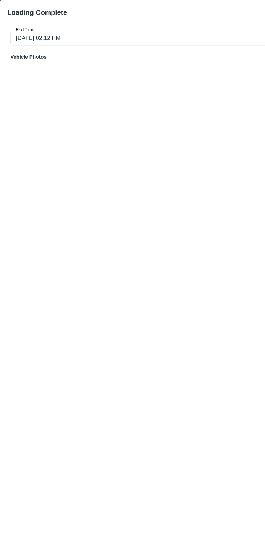
click at [128, 38] on input "03/10/2025 02:12 PM" at bounding box center [130, 40] width 244 height 10
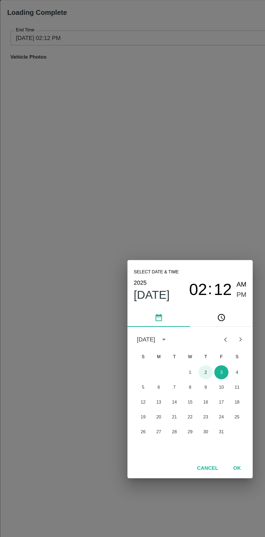
click at [143, 270] on button "2" at bounding box center [143, 271] width 10 height 10
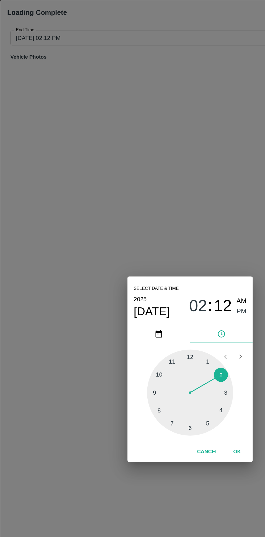
click at [155, 299] on div at bounding box center [132, 284] width 59 height 59
click at [168, 328] on button "OK" at bounding box center [164, 325] width 17 height 9
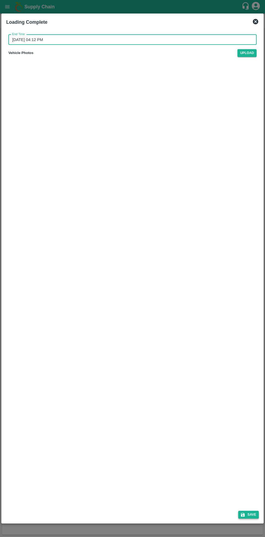
click at [247, 512] on button "Save" at bounding box center [248, 514] width 21 height 8
type input "03/10/2025 02:13 PM"
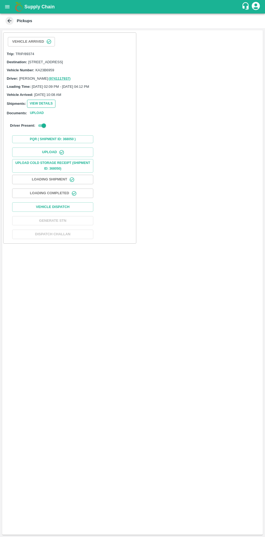
click at [44, 107] on button "View Details" at bounding box center [41, 104] width 28 height 8
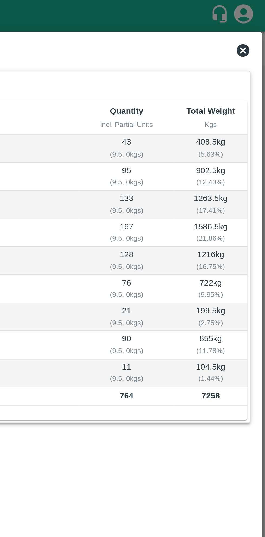
click at [255, 20] on icon at bounding box center [254, 21] width 5 height 5
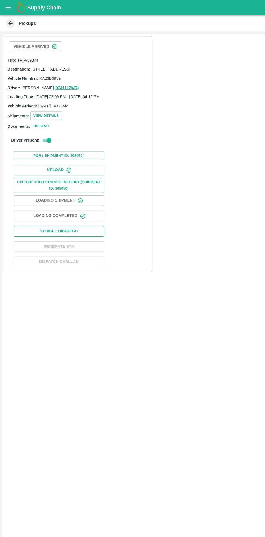
click at [70, 207] on button "Vehicle Dispatch" at bounding box center [52, 206] width 81 height 9
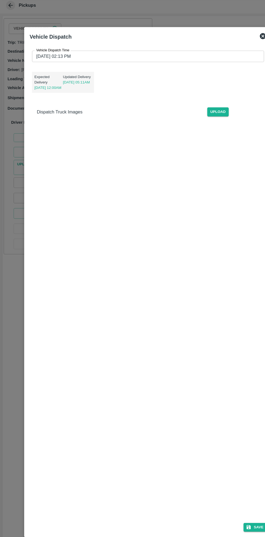
click at [165, 65] on input "03/10/2025 02:13 PM" at bounding box center [131, 66] width 204 height 10
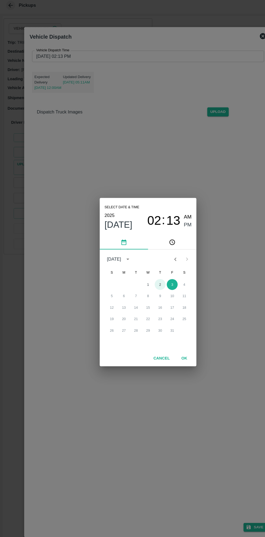
click at [143, 270] on button "2" at bounding box center [143, 271] width 10 height 10
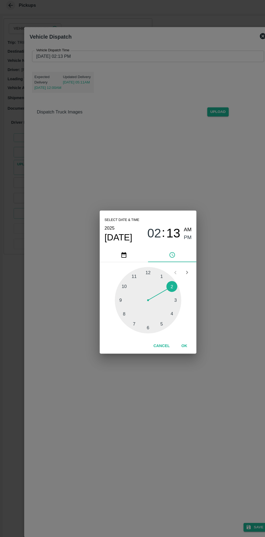
click at [156, 299] on div at bounding box center [132, 284] width 59 height 59
type input "02/10/2025 04:13 PM"
click at [165, 325] on button "OK" at bounding box center [164, 325] width 17 height 9
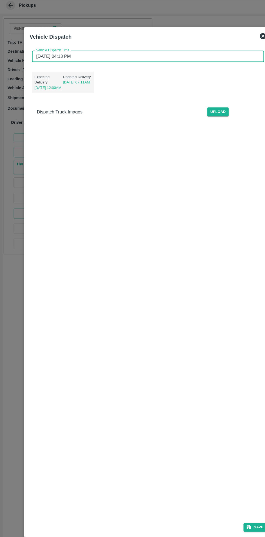
scroll to position [2, 0]
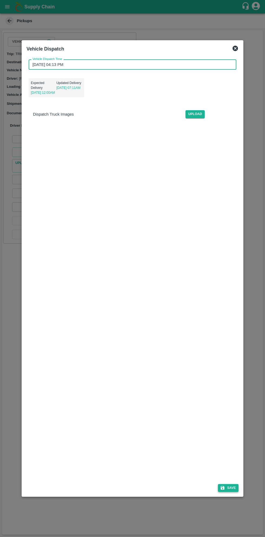
click at [227, 491] on button "Save" at bounding box center [228, 488] width 21 height 8
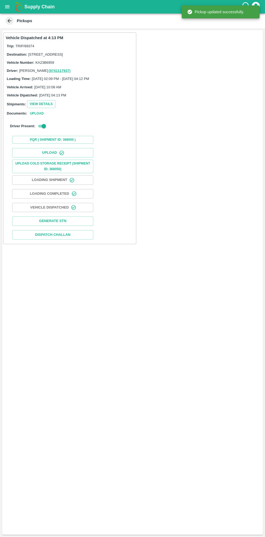
click at [11, 6] on button "open drawer" at bounding box center [7, 7] width 12 height 12
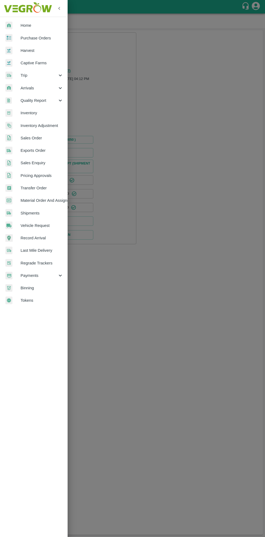
click at [45, 36] on span "Purchase Orders" at bounding box center [42, 38] width 43 height 6
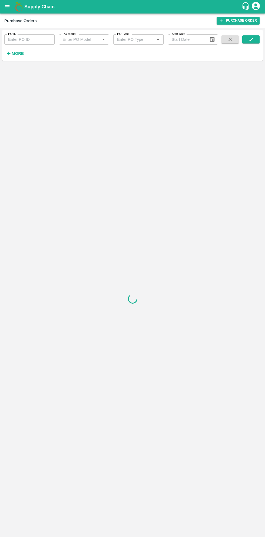
click at [18, 53] on strong "More" at bounding box center [18, 53] width 12 height 4
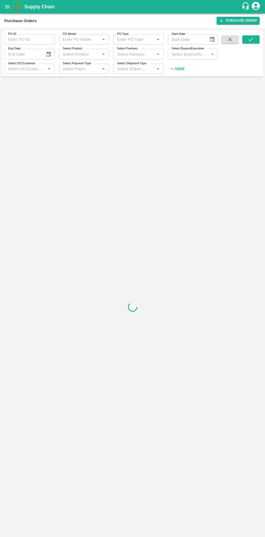
click at [187, 54] on input "Select Buyers/Executive" at bounding box center [188, 53] width 38 height 7
type input "saga"
click at [180, 83] on input "checkbox" at bounding box center [179, 81] width 11 height 11
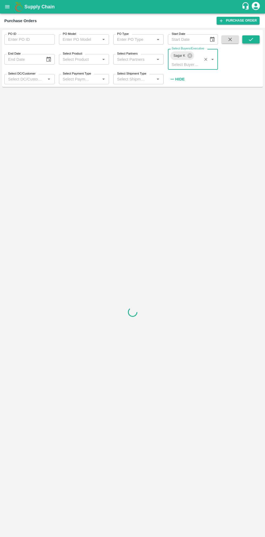
click at [250, 41] on icon "submit" at bounding box center [251, 39] width 6 height 6
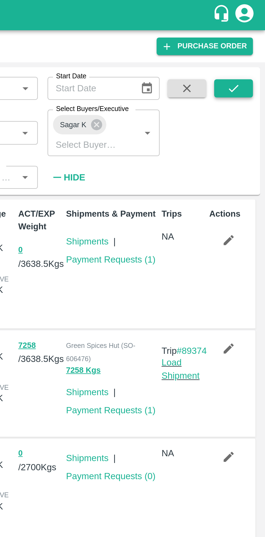
click at [252, 38] on icon "submit" at bounding box center [251, 39] width 6 height 6
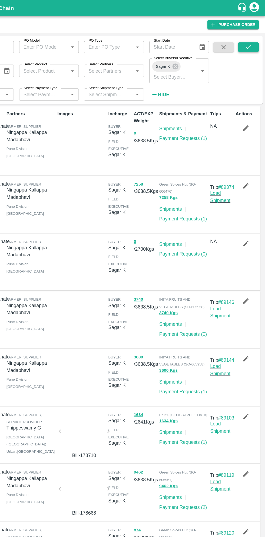
scroll to position [1, 0]
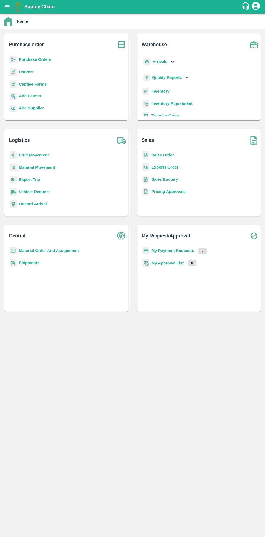
click at [7, 7] on icon "open drawer" at bounding box center [7, 6] width 5 height 3
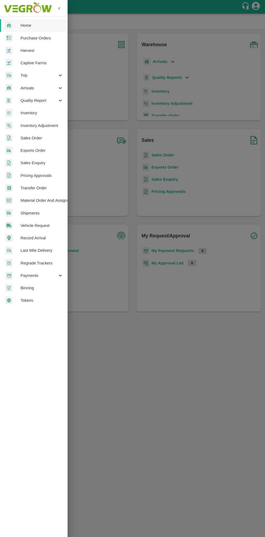
click at [35, 273] on span "Payments" at bounding box center [39, 275] width 37 height 6
click at [45, 288] on span "My Payment Requests" at bounding box center [44, 288] width 38 height 6
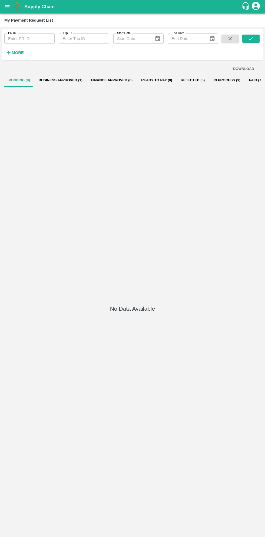
click at [57, 84] on button "Business Approved (1)" at bounding box center [60, 80] width 52 height 13
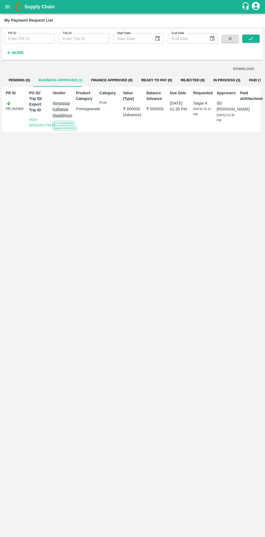
click at [62, 76] on button "Business Approved (1)" at bounding box center [60, 80] width 52 height 13
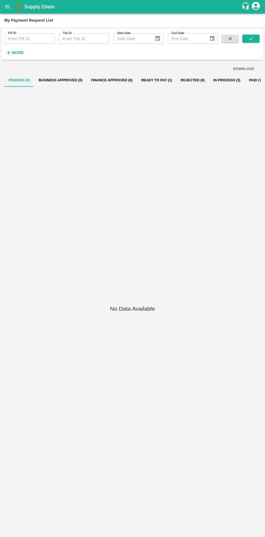
click at [155, 80] on button "Ready To Pay (1)" at bounding box center [156, 80] width 39 height 13
